Goal: Task Accomplishment & Management: Complete application form

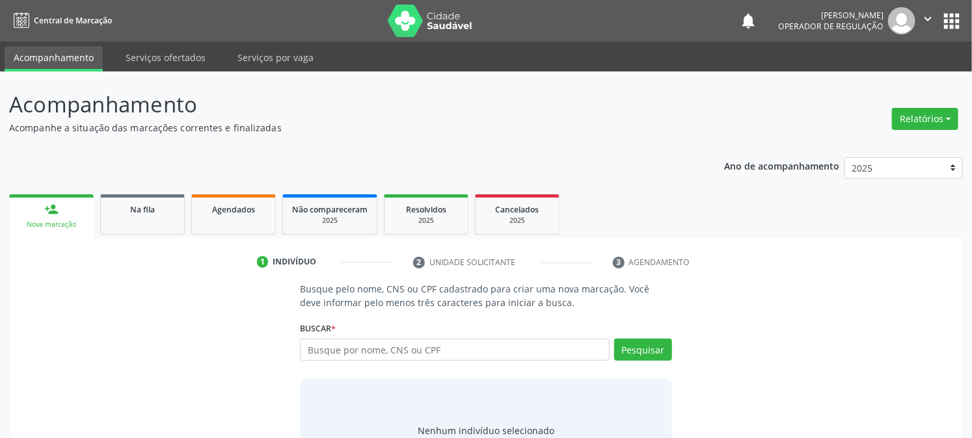
click at [329, 345] on input "text" at bounding box center [454, 350] width 309 height 22
type input "705205442613472"
click at [635, 345] on button "Pesquisar" at bounding box center [643, 350] width 58 height 22
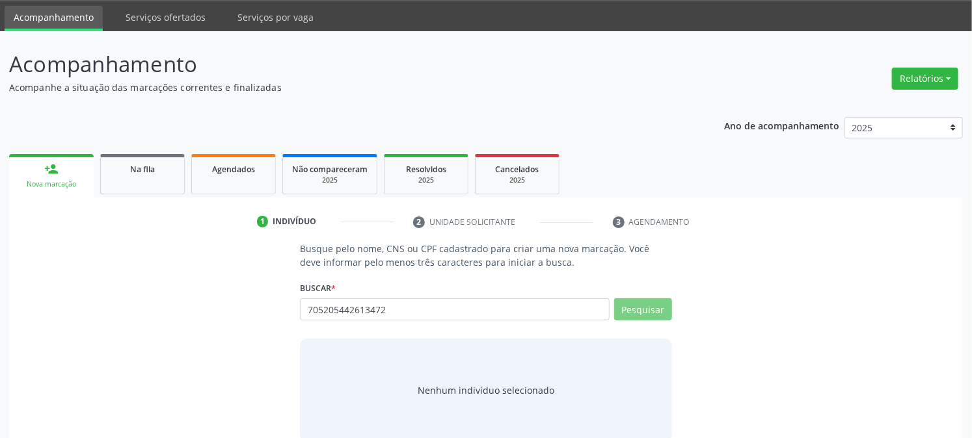
scroll to position [62, 0]
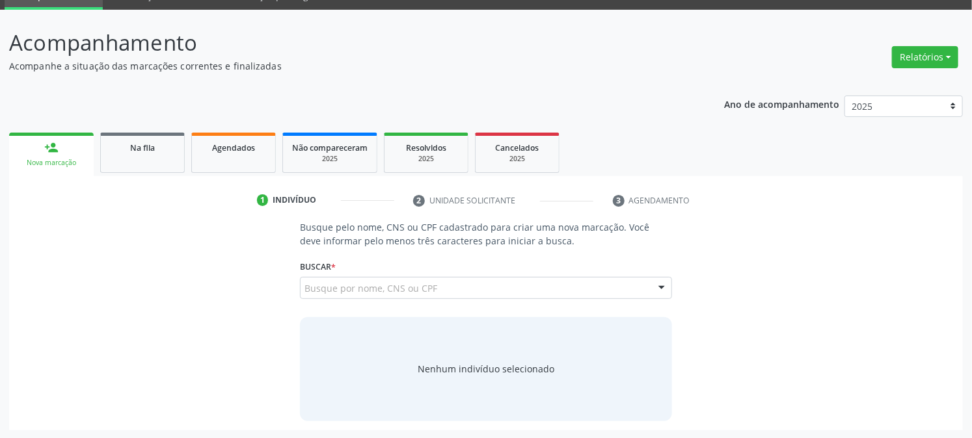
click at [304, 285] on input "705205442613472" at bounding box center [304, 295] width 0 height 26
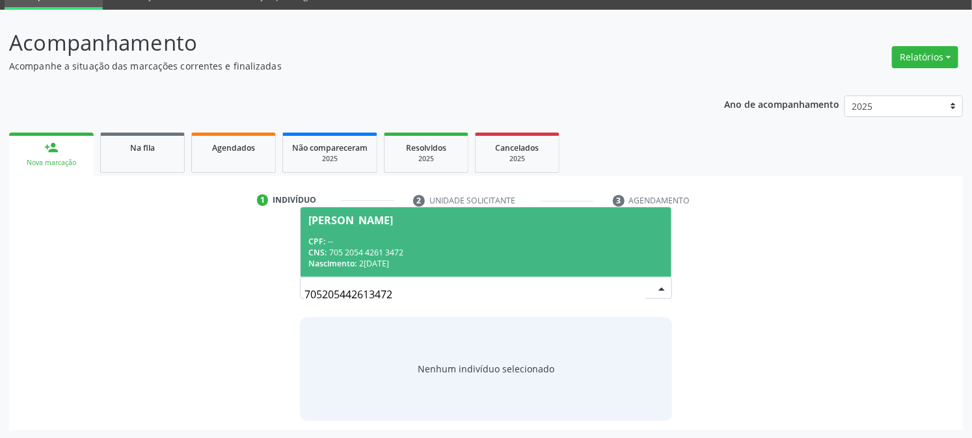
click at [414, 245] on div "CPF: --" at bounding box center [485, 241] width 354 height 11
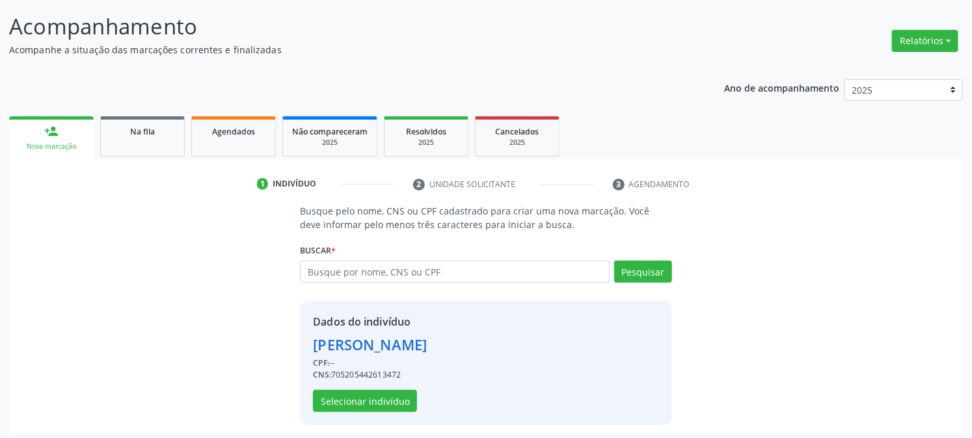
scroll to position [82, 0]
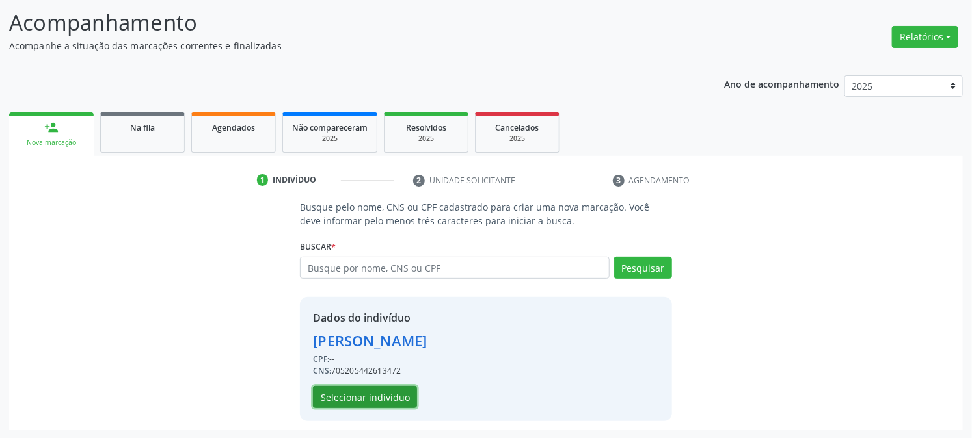
click at [375, 401] on button "Selecionar indivíduo" at bounding box center [365, 397] width 104 height 22
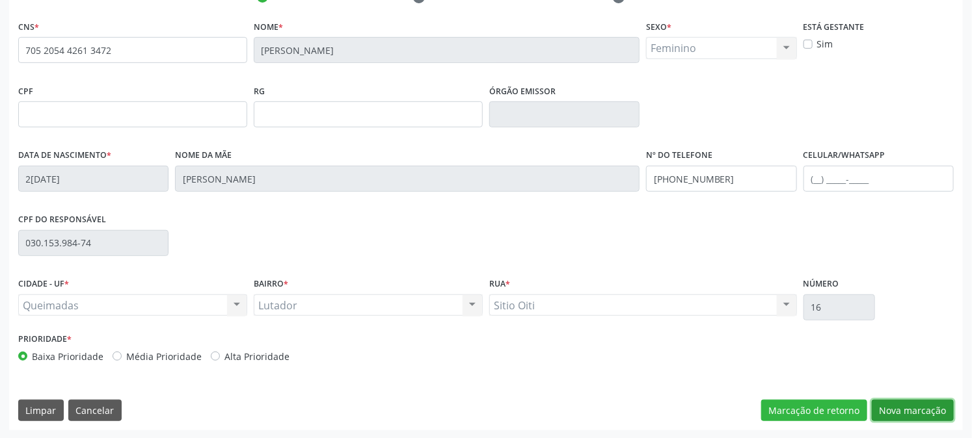
click at [914, 416] on button "Nova marcação" at bounding box center [913, 411] width 82 height 22
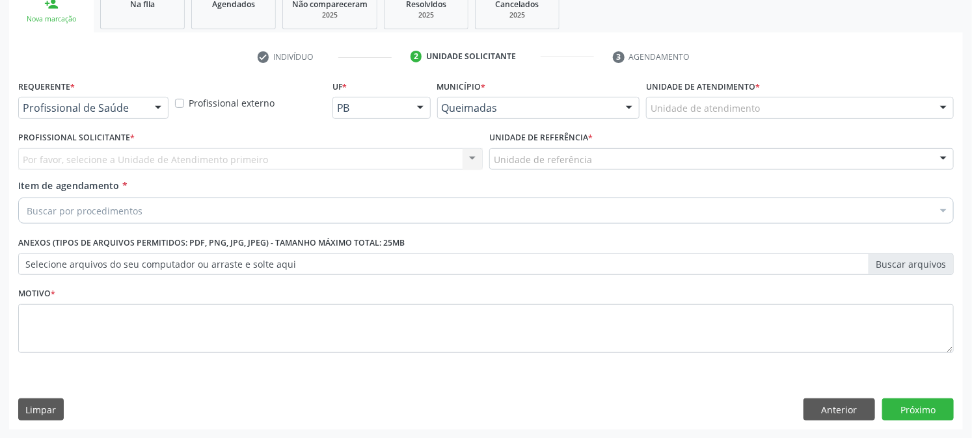
click at [91, 98] on div "Profissional de Saúde" at bounding box center [93, 108] width 150 height 22
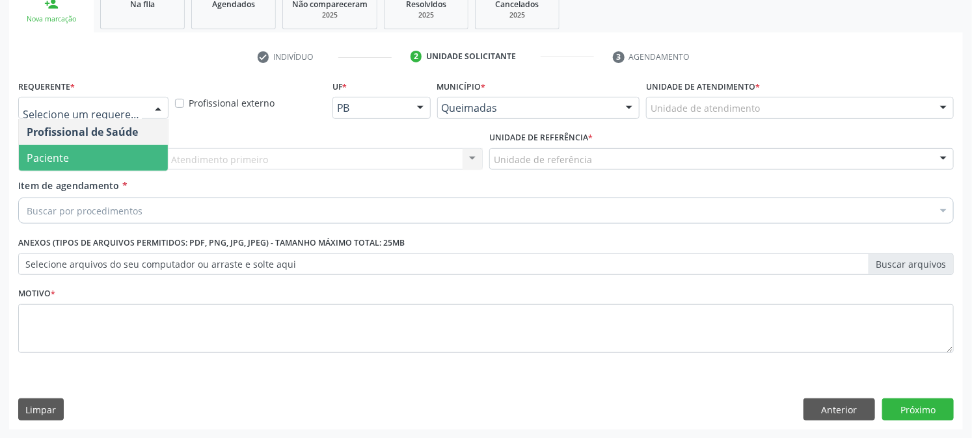
click at [105, 152] on span "Paciente" at bounding box center [93, 158] width 149 height 26
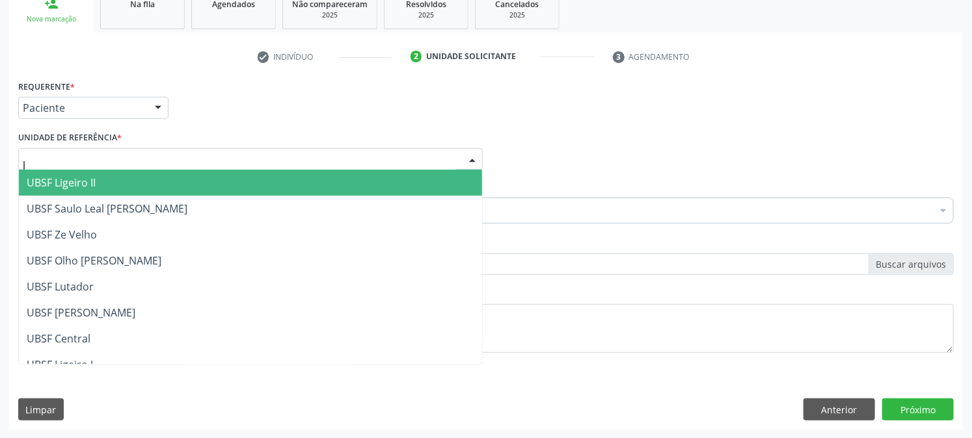
type input "lu"
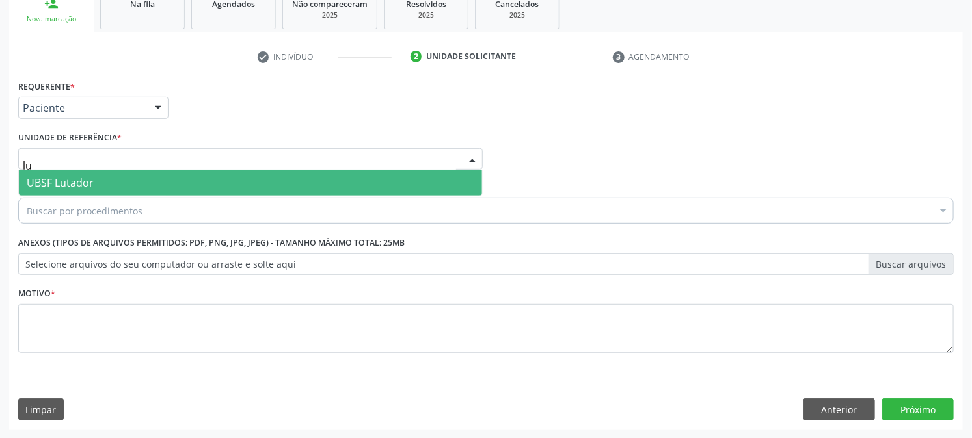
click at [109, 190] on span "UBSF Lutador" at bounding box center [250, 183] width 463 height 26
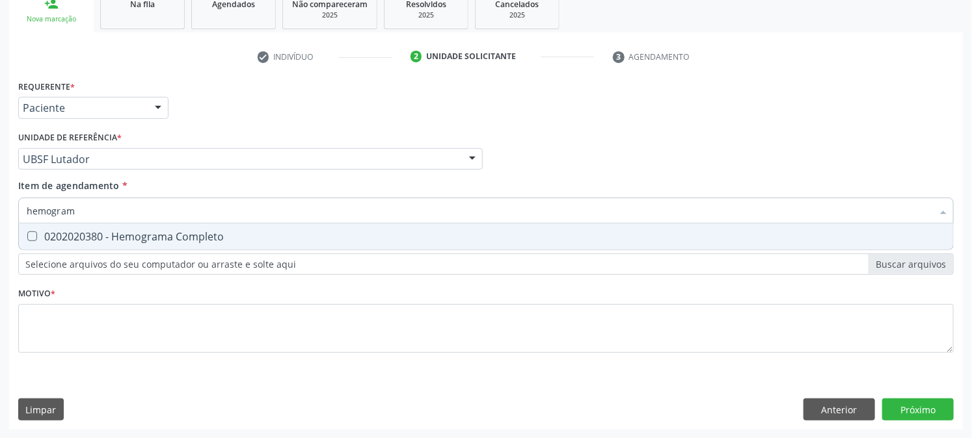
type input "hemograma"
click at [113, 224] on span "0202020380 - Hemograma Completo" at bounding box center [486, 237] width 934 height 26
checkbox Completo "true"
drag, startPoint x: 107, startPoint y: 215, endPoint x: 0, endPoint y: 212, distance: 107.3
click at [0, 212] on div "Acompanhamento Acompanhe a situação das marcações correntes e finalizadas Relat…" at bounding box center [486, 152] width 972 height 573
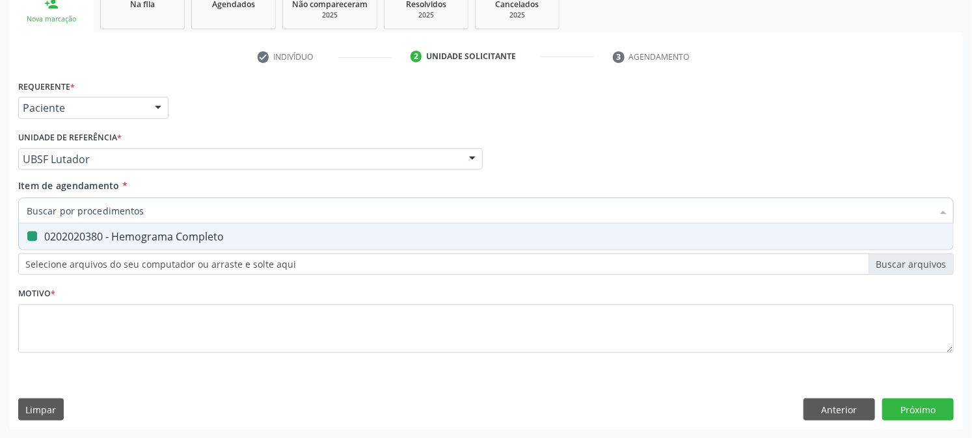
checkbox Completo "false"
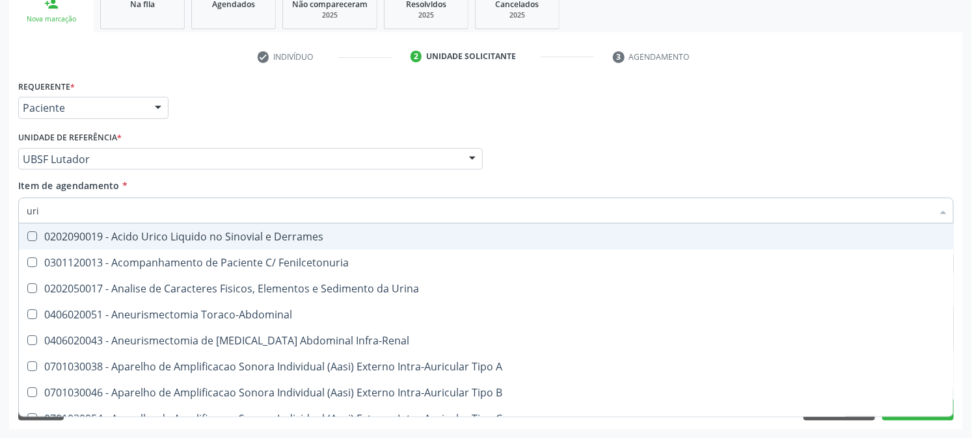
type input "urin"
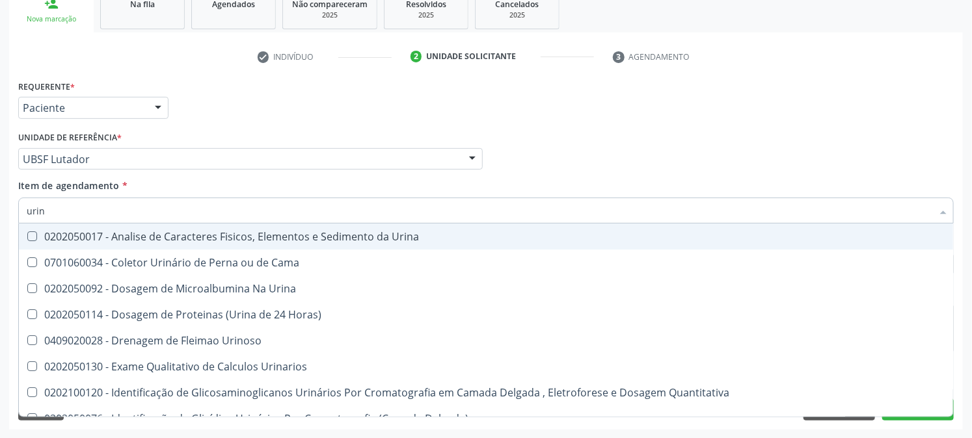
click at [42, 235] on div "0202050017 - Analise de Caracteres Fisicos, Elementos e Sedimento da Urina" at bounding box center [486, 237] width 918 height 10
checkbox Urina "true"
click at [0, 222] on div "Acompanhamento Acompanhe a situação das marcações correntes e finalizadas Relat…" at bounding box center [486, 152] width 972 height 573
checkbox Urina "false"
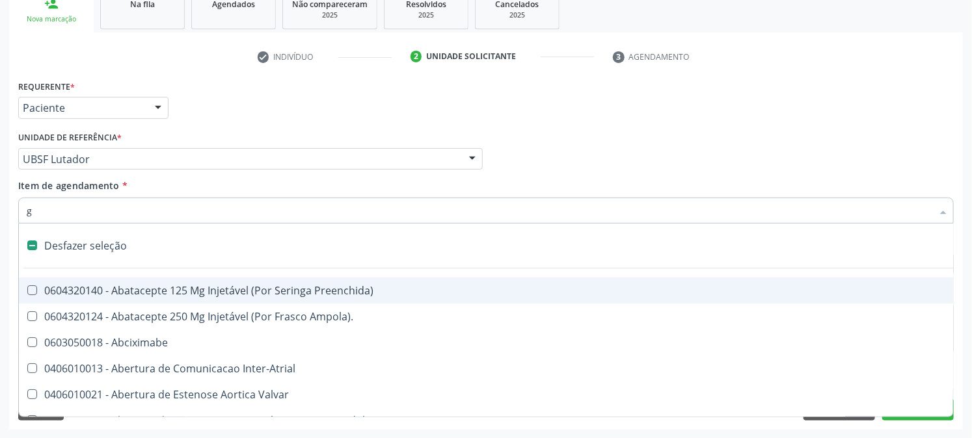
type input "gl"
checkbox Urina "false"
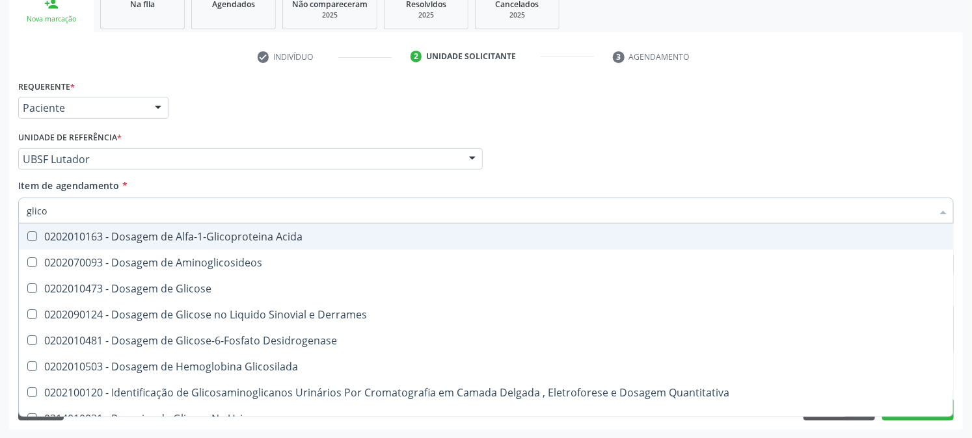
type input "glicos"
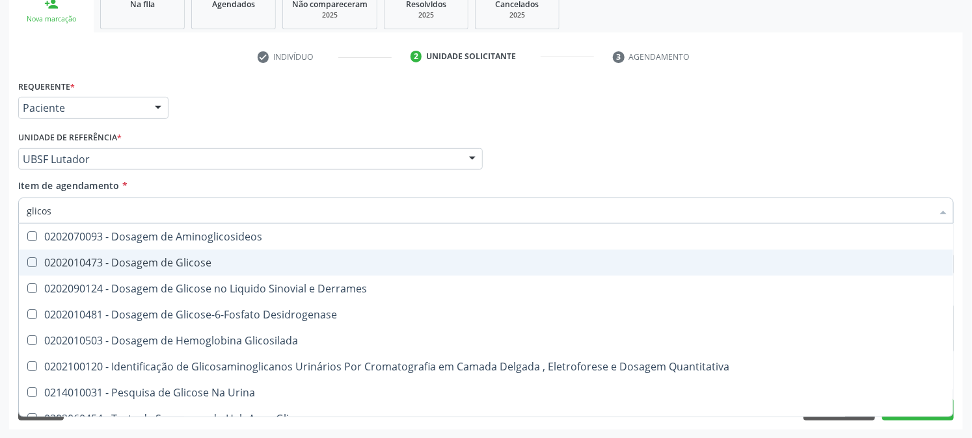
click at [68, 261] on div "0202010473 - Dosagem de Glicose" at bounding box center [486, 263] width 918 height 10
checkbox Glicose "true"
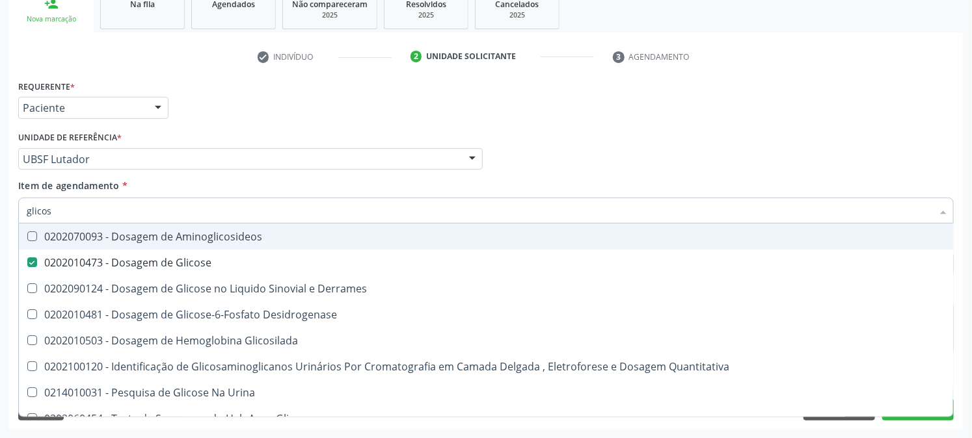
click at [0, 241] on div "Acompanhamento Acompanhe a situação das marcações correntes e finalizadas Relat…" at bounding box center [486, 152] width 972 height 573
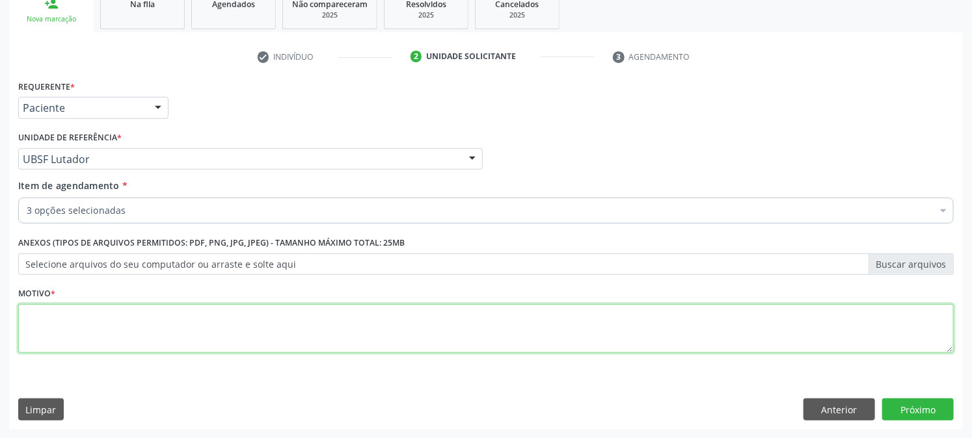
click at [48, 310] on textarea at bounding box center [485, 328] width 935 height 49
type textarea "PRÉ [DATE]"
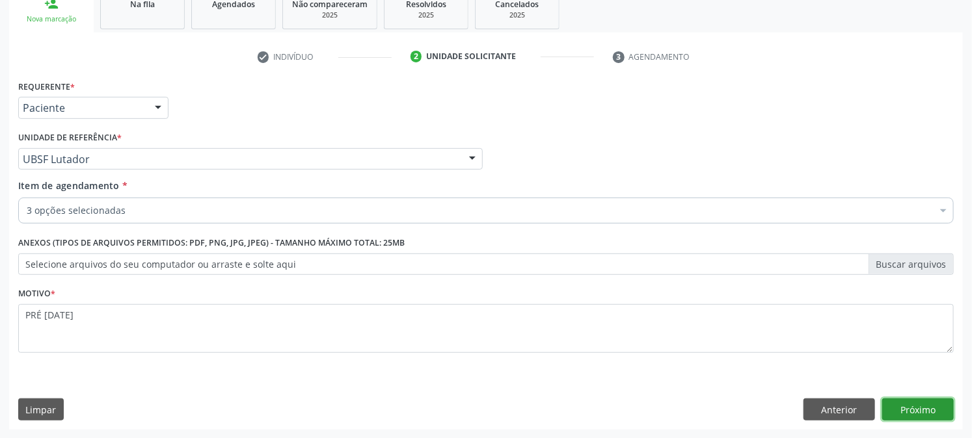
click at [926, 401] on button "Próximo" at bounding box center [918, 410] width 72 height 22
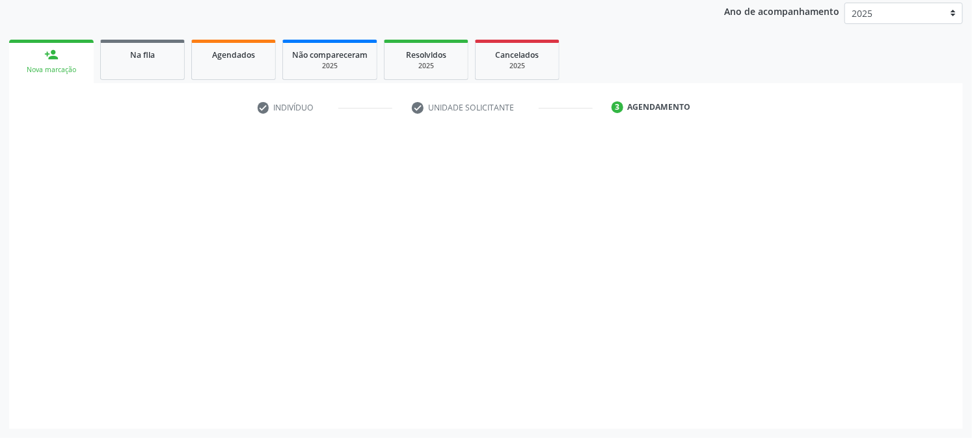
scroll to position [154, 0]
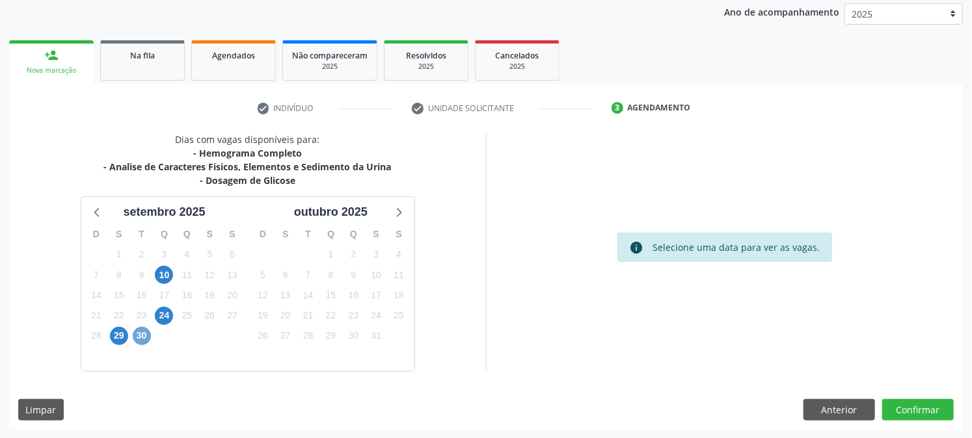
click at [144, 335] on span "30" at bounding box center [142, 336] width 18 height 18
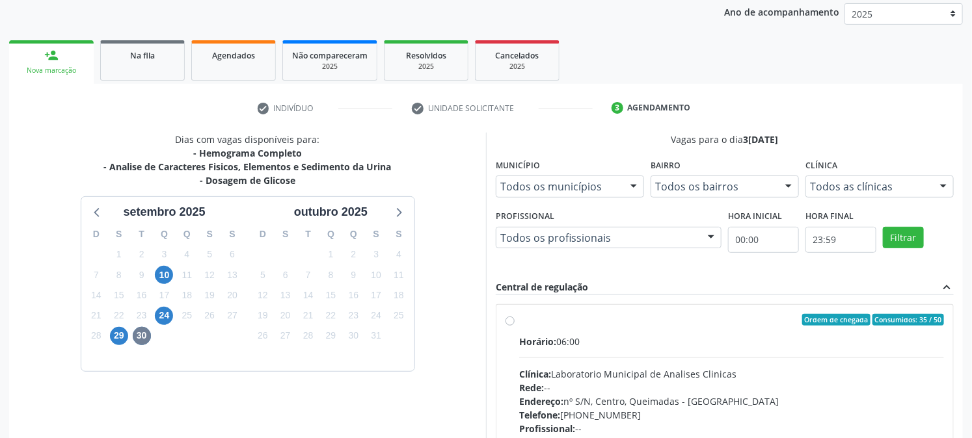
click at [535, 330] on label "Ordem de chegada Consumidos: 35 / 50 Horário: 06:00 Clínica: Laboratorio Munici…" at bounding box center [731, 414] width 425 height 200
click at [514, 326] on input "Ordem de chegada Consumidos: 35 / 50 Horário: 06:00 Clínica: Laboratorio Munici…" at bounding box center [509, 320] width 9 height 12
radio input "true"
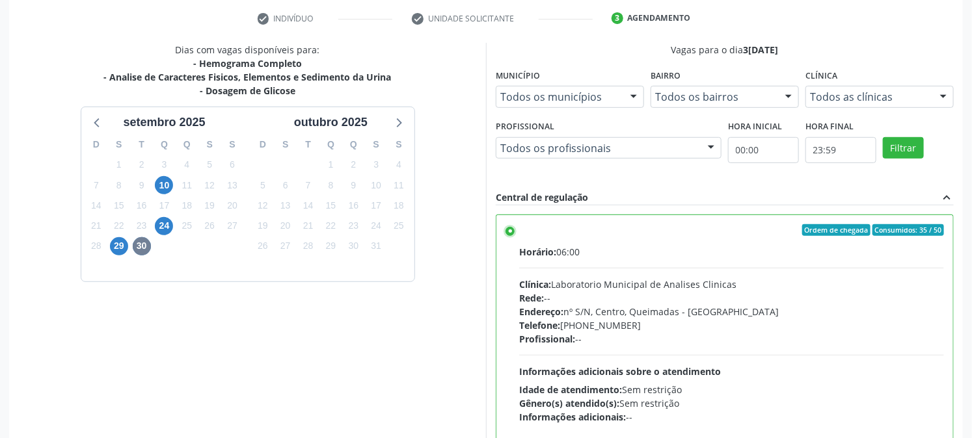
scroll to position [338, 0]
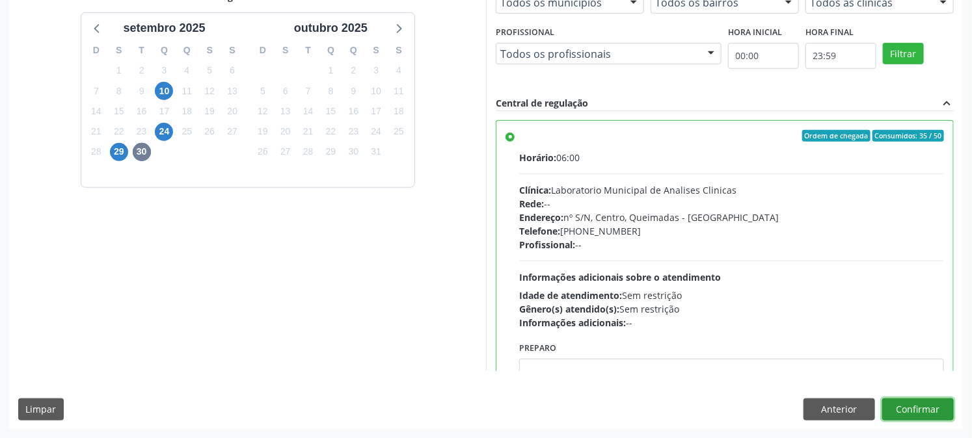
click at [933, 413] on button "Confirmar" at bounding box center [918, 410] width 72 height 22
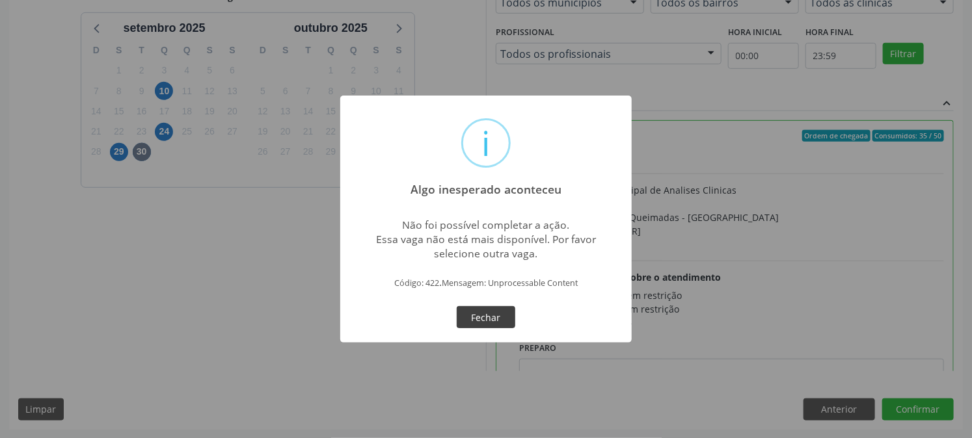
click at [479, 306] on button "Fechar" at bounding box center [486, 317] width 59 height 22
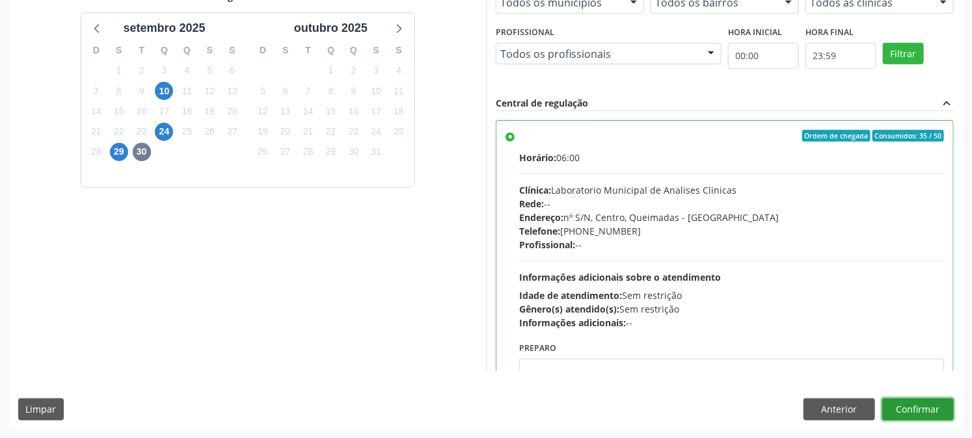
click at [905, 407] on button "Confirmar" at bounding box center [918, 410] width 72 height 22
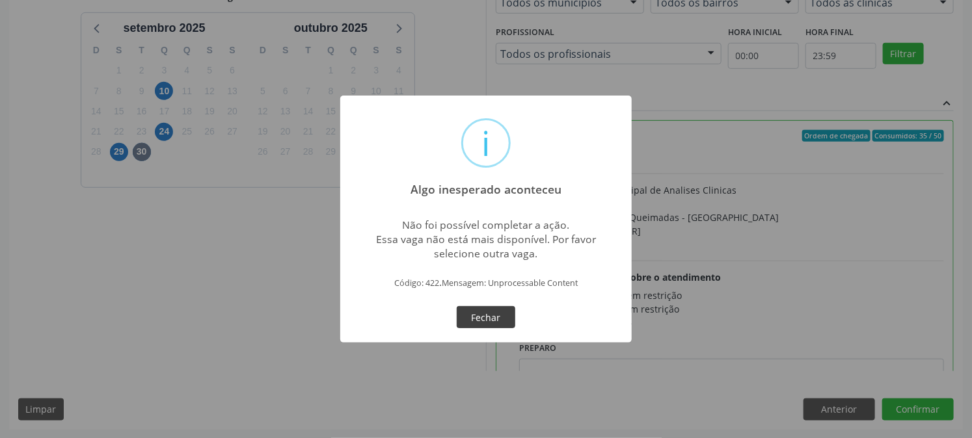
click at [488, 333] on div "i Algo inesperado aconteceu × Não foi possível completar a ação. Essa vaga não …" at bounding box center [485, 219] width 291 height 247
click at [477, 310] on button "Fechar" at bounding box center [486, 317] width 59 height 22
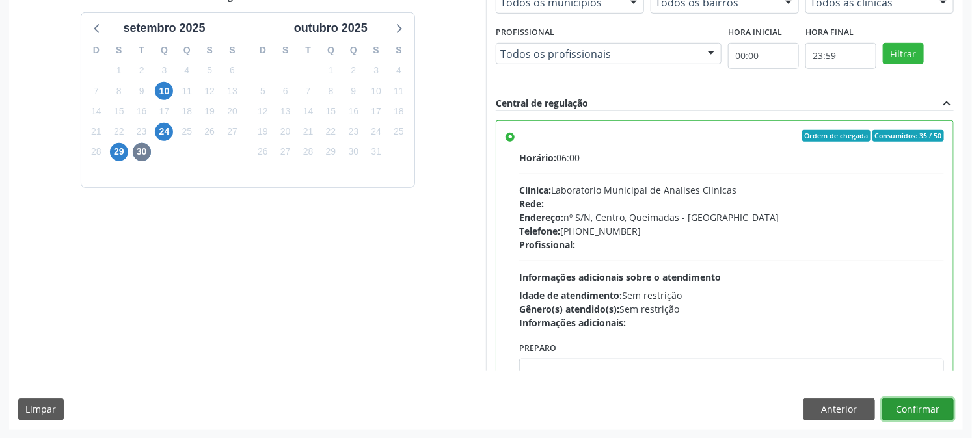
click at [911, 418] on button "Confirmar" at bounding box center [918, 410] width 72 height 22
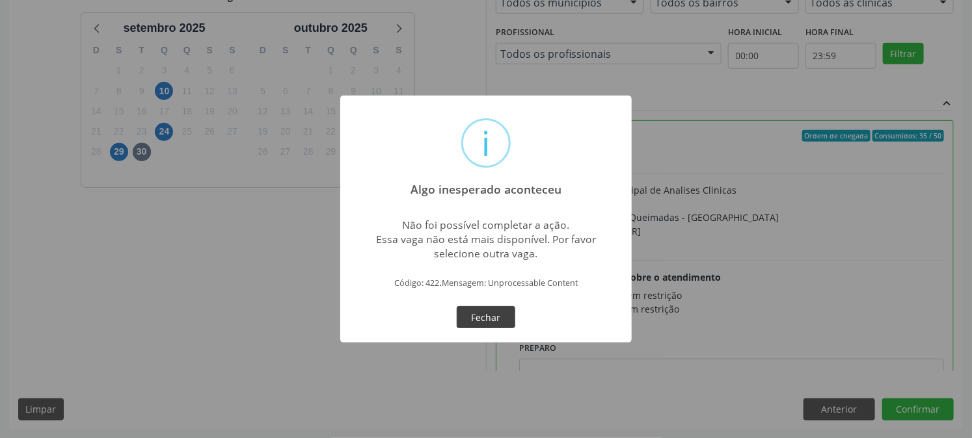
click at [470, 308] on button "Fechar" at bounding box center [486, 317] width 59 height 22
